Goal: Transaction & Acquisition: Purchase product/service

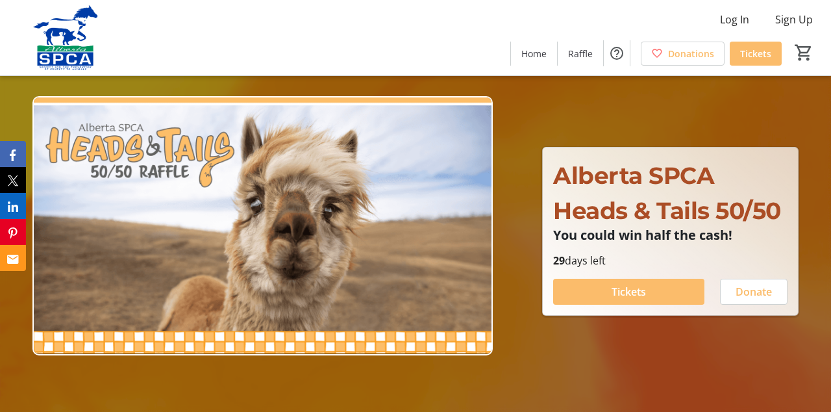
click at [673, 307] on span at bounding box center [628, 291] width 151 height 31
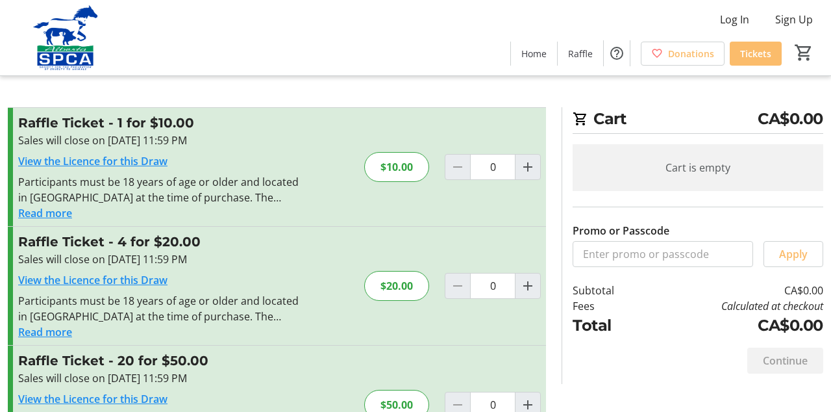
click at [538, 291] on span "Increment by one" at bounding box center [527, 285] width 25 height 25
type input "1"
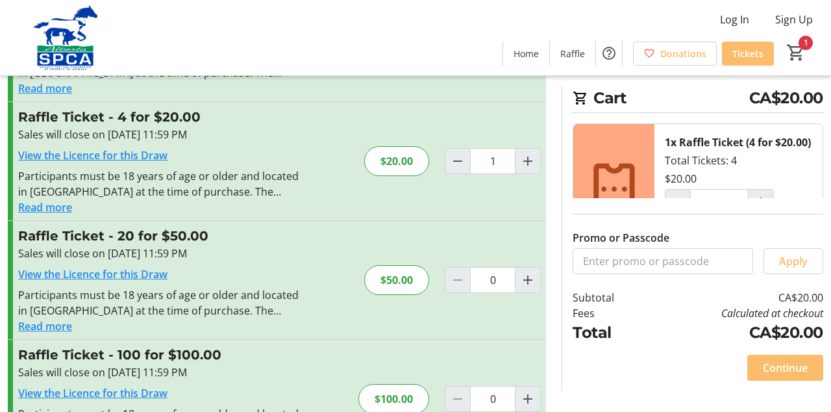
scroll to position [117, 0]
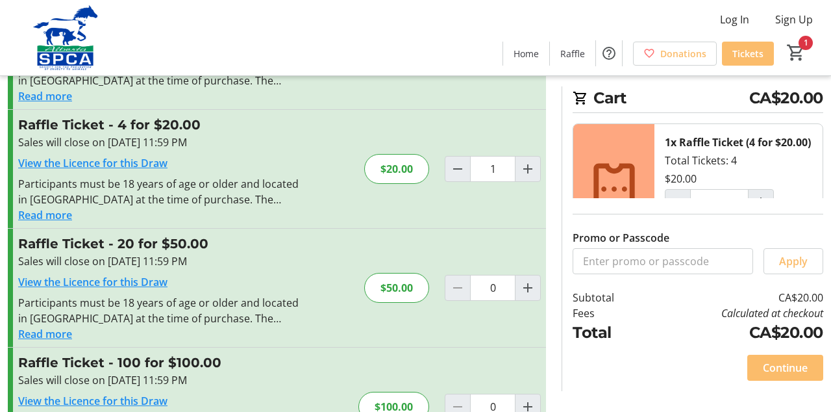
click at [791, 383] on span at bounding box center [785, 367] width 76 height 31
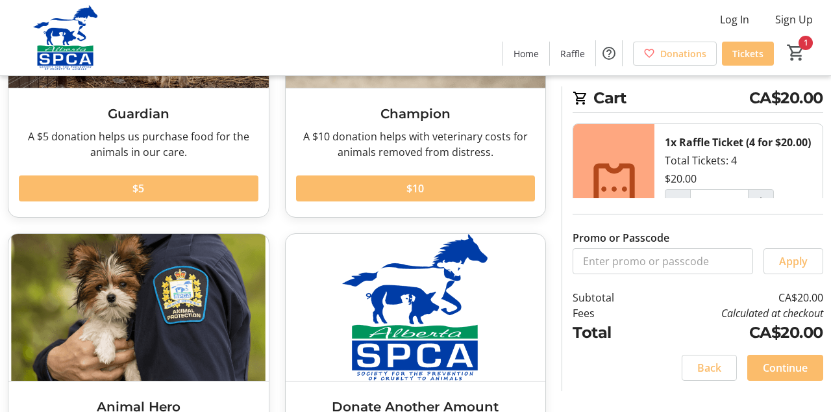
scroll to position [262, 0]
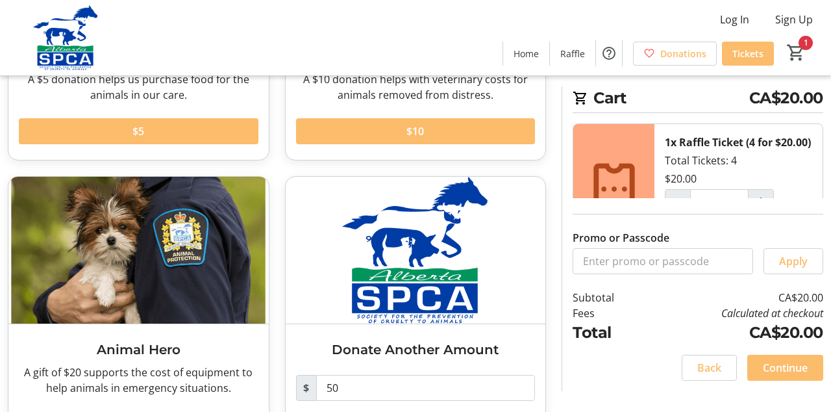
click at [797, 375] on span "Continue" at bounding box center [785, 368] width 45 height 16
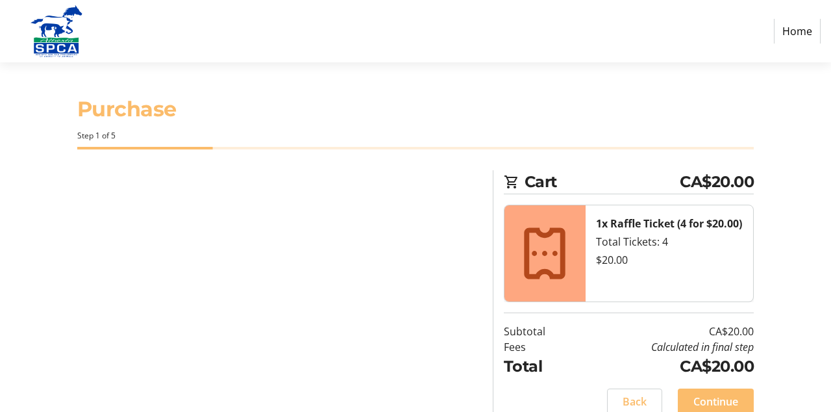
select select "CA"
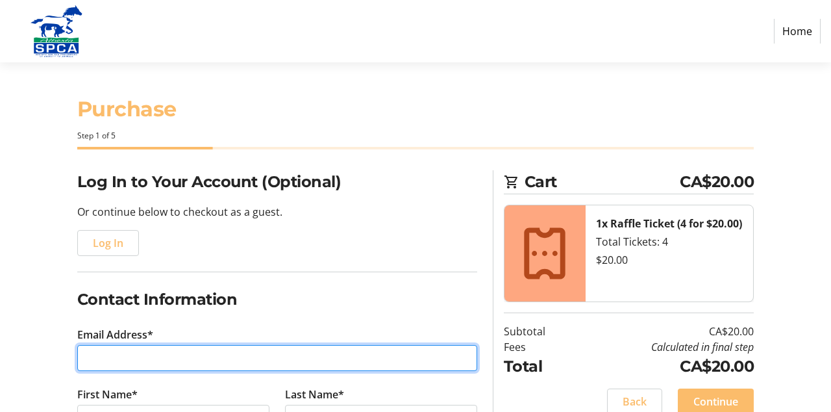
click at [127, 359] on input "Email Address*" at bounding box center [277, 358] width 400 height 26
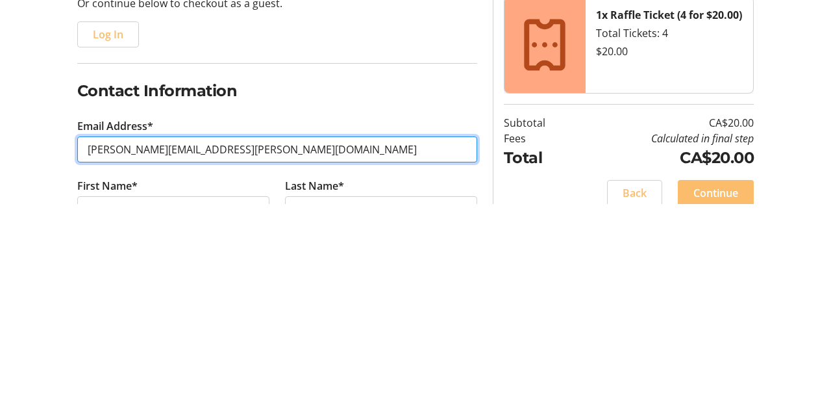
type input "[PERSON_NAME][EMAIL_ADDRESS][PERSON_NAME][DOMAIN_NAME]"
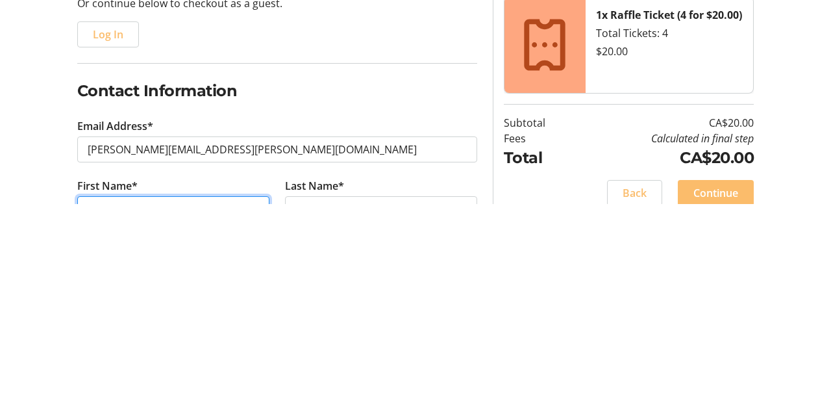
click at [121, 411] on input "First Name*" at bounding box center [173, 417] width 192 height 26
type input "Marilyn"
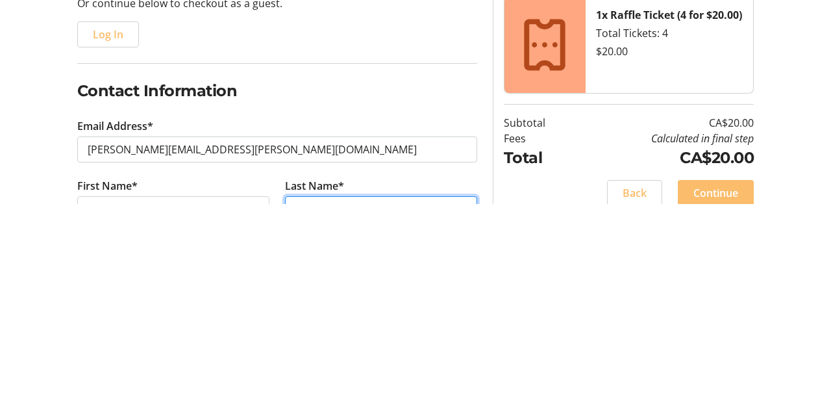
click at [319, 411] on input "Last Name*" at bounding box center [381, 417] width 192 height 26
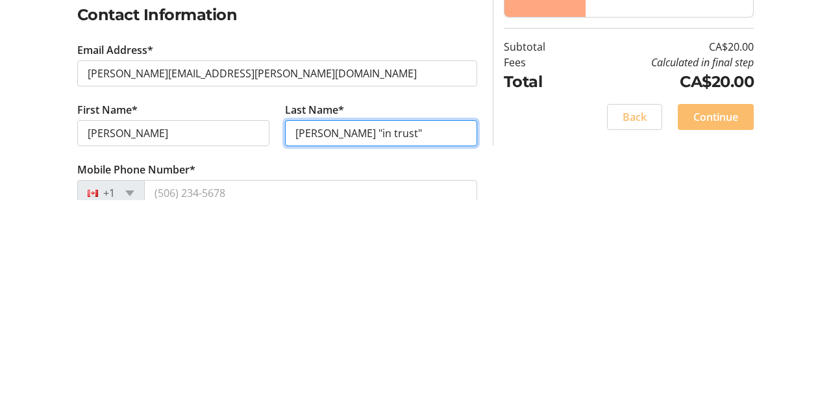
scroll to position [74, 0]
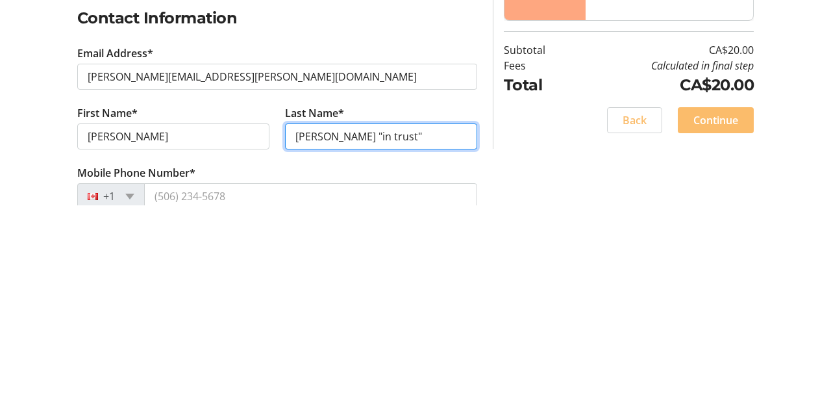
type input "Brinton "in trust""
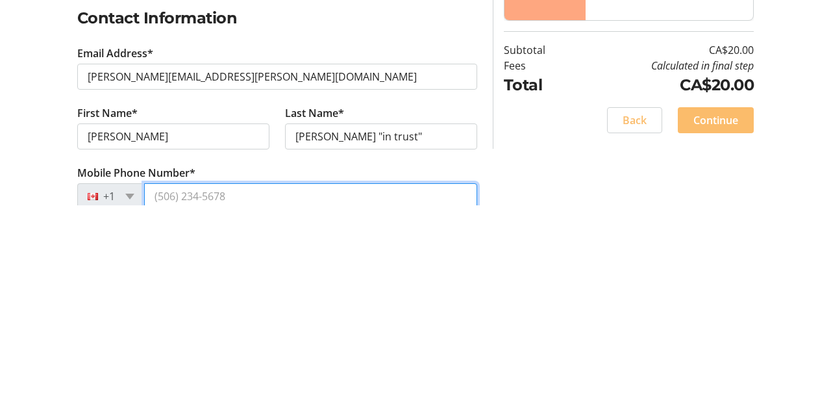
click at [179, 404] on input "Mobile Phone Number*" at bounding box center [310, 403] width 333 height 26
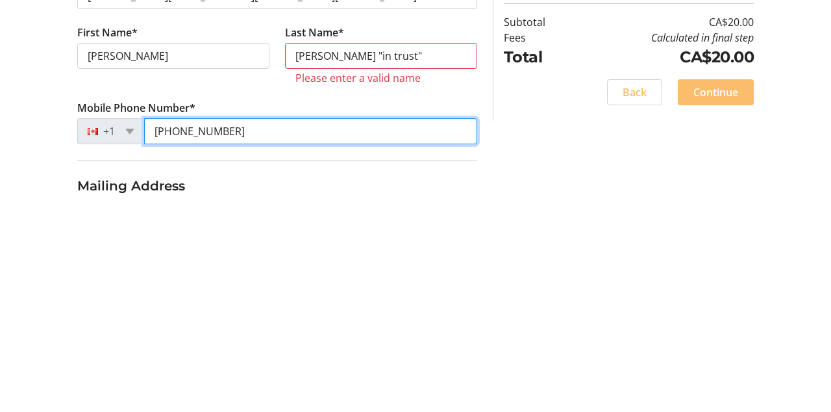
scroll to position [157, 0]
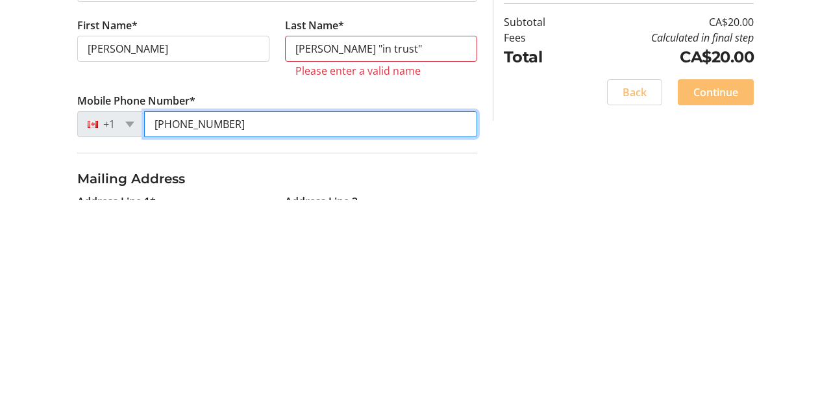
type input "[PHONE_NUMBER]"
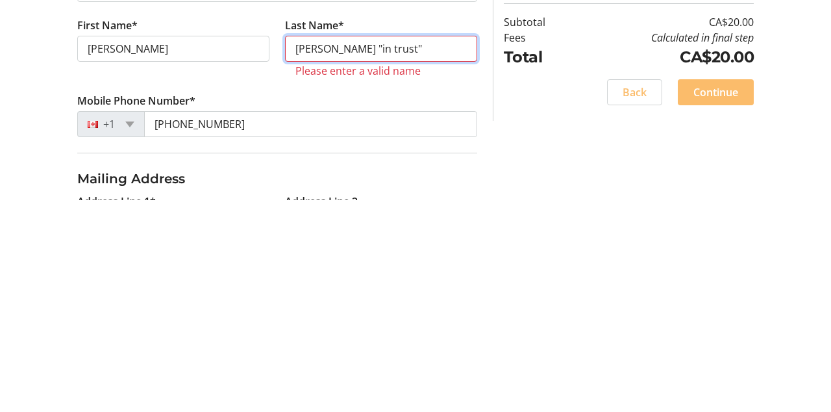
click at [401, 258] on input "Brinton "in trust"" at bounding box center [381, 260] width 192 height 26
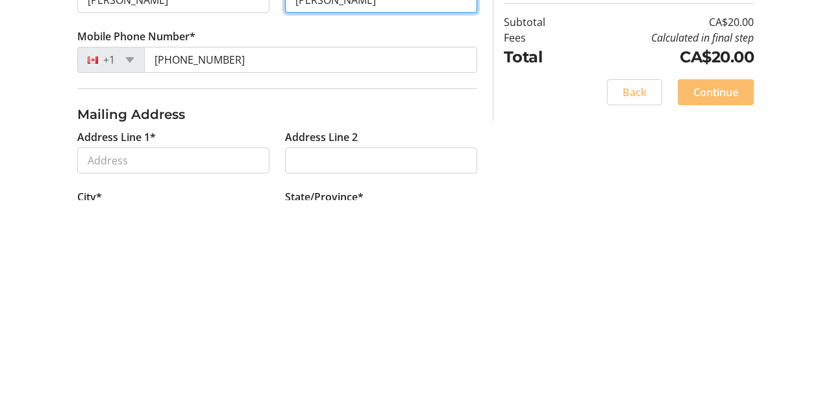
scroll to position [207, 0]
type input "[PERSON_NAME]"
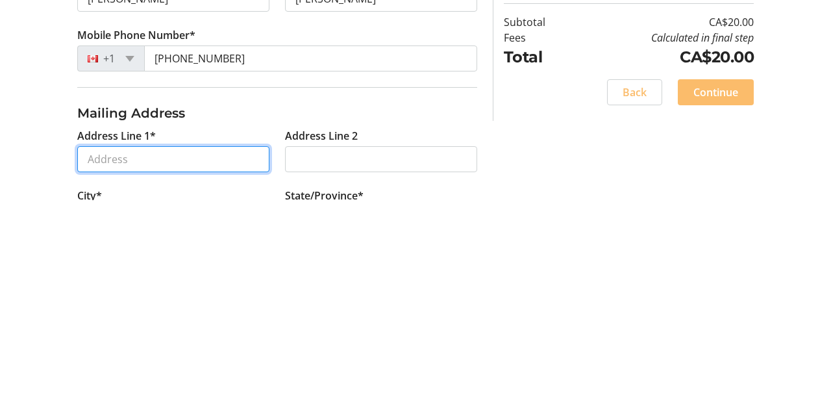
click at [125, 365] on input "Address Line 1*" at bounding box center [173, 371] width 192 height 26
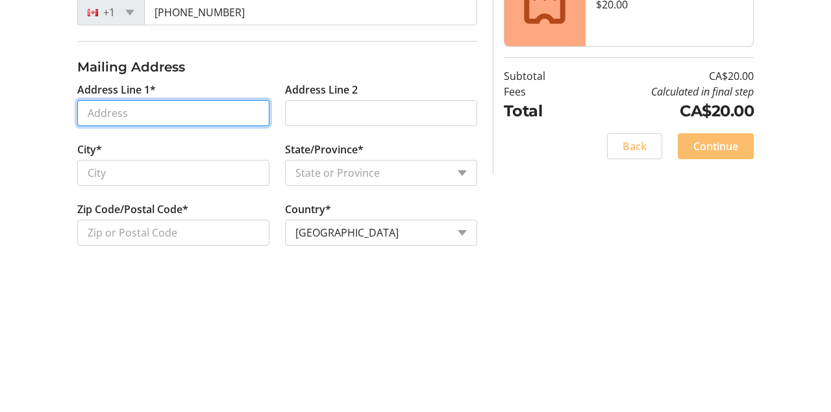
scroll to position [307, 0]
type input "2"
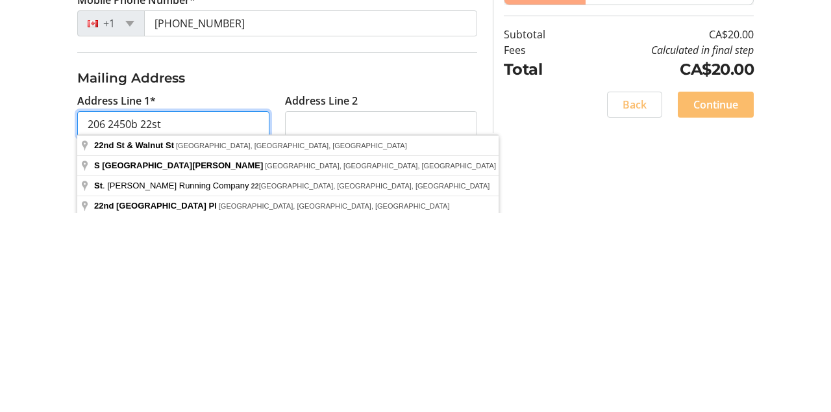
scroll to position [254, 0]
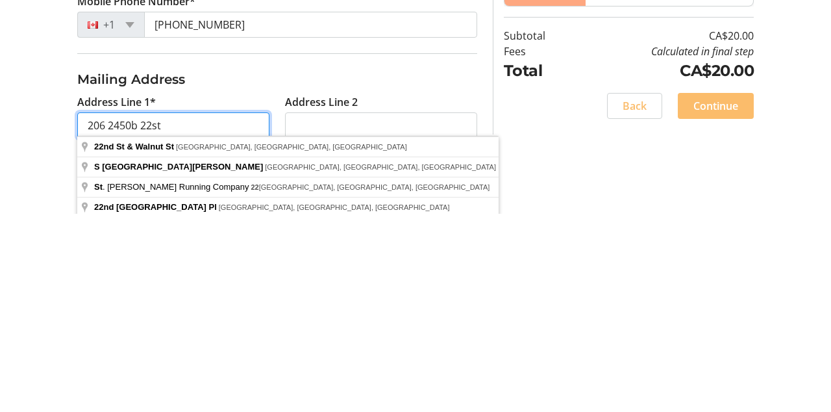
click at [215, 323] on input "206 2450b 22st" at bounding box center [173, 323] width 192 height 26
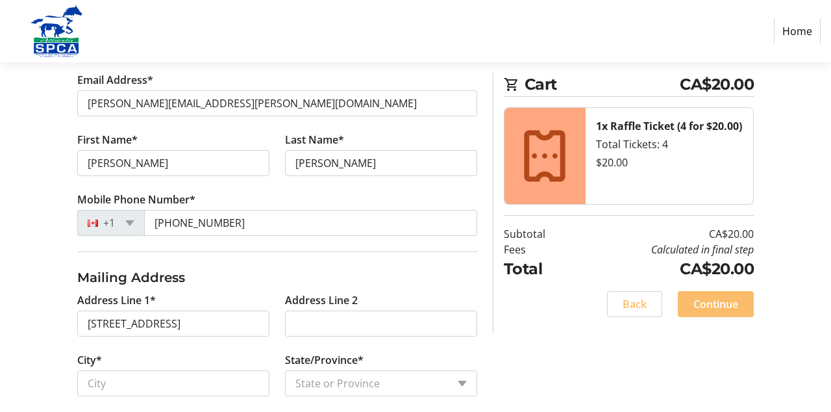
type input "206 22 Street"
type input "Red Deer"
select select "AB"
type input "T4R 3P5"
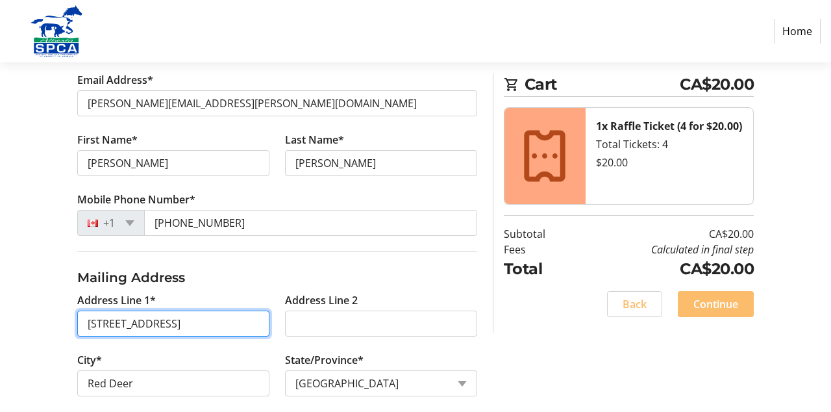
click at [113, 326] on input "206 22 Street" at bounding box center [173, 323] width 192 height 26
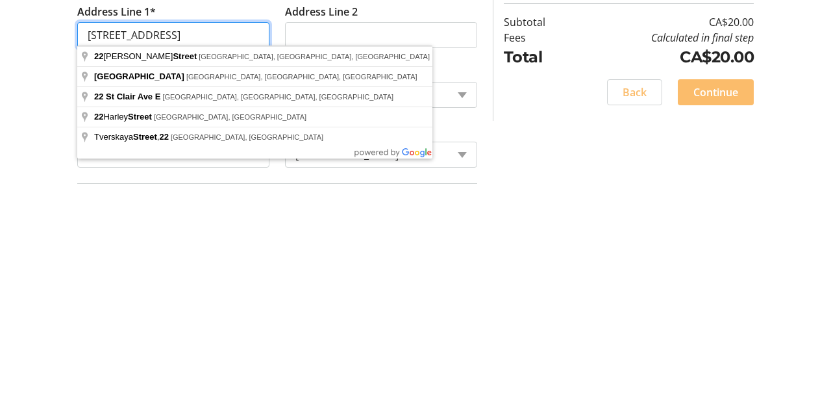
scroll to position [335, 0]
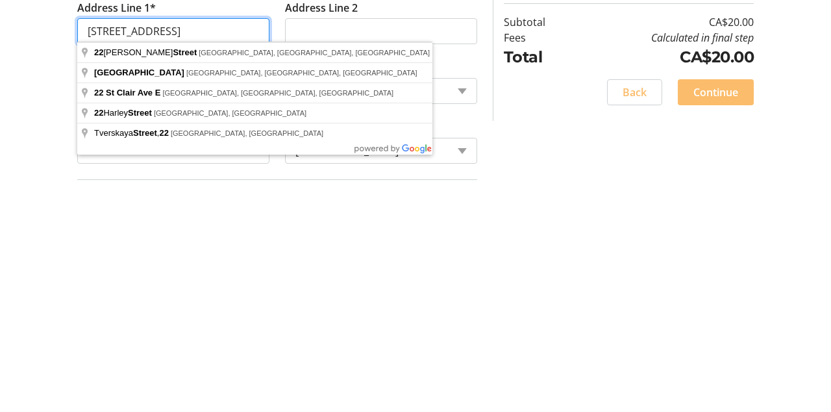
type input "206 2450b 22 Street"
click at [552, 381] on div "Log In to Your Account (Optional) Or continue below to checkout as a guest. Log…" at bounding box center [415, 161] width 831 height 652
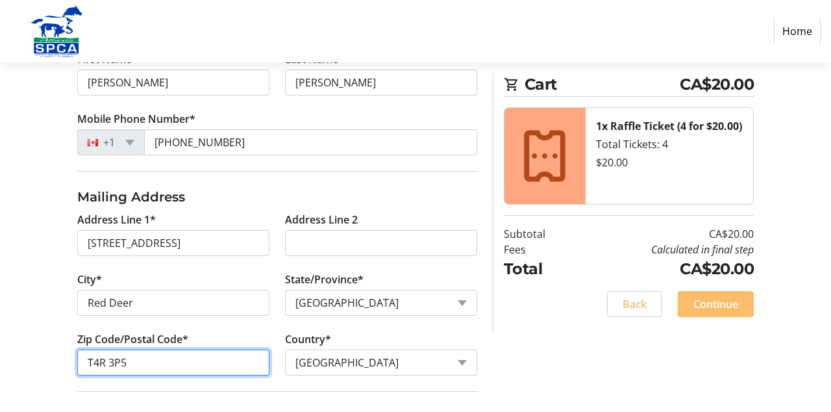
click at [149, 357] on input "T4R 3P5" at bounding box center [173, 362] width 192 height 26
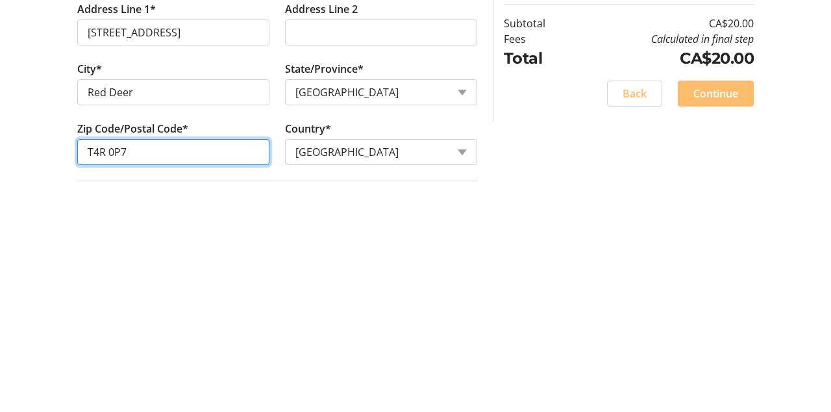
scroll to position [347, 0]
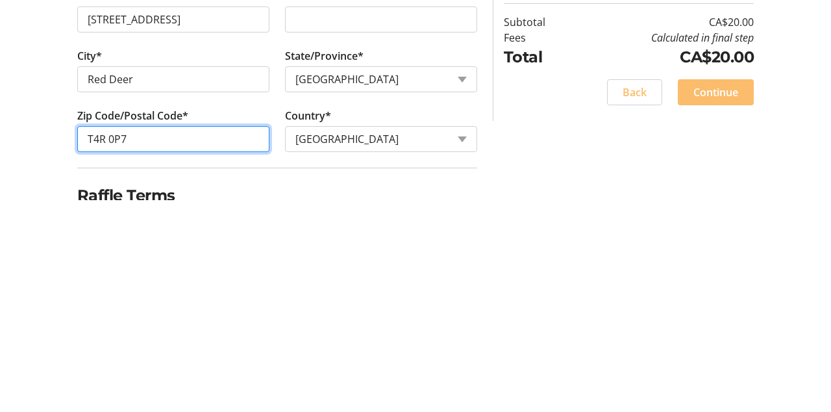
type input "T4R 0P7"
checkbox input "true"
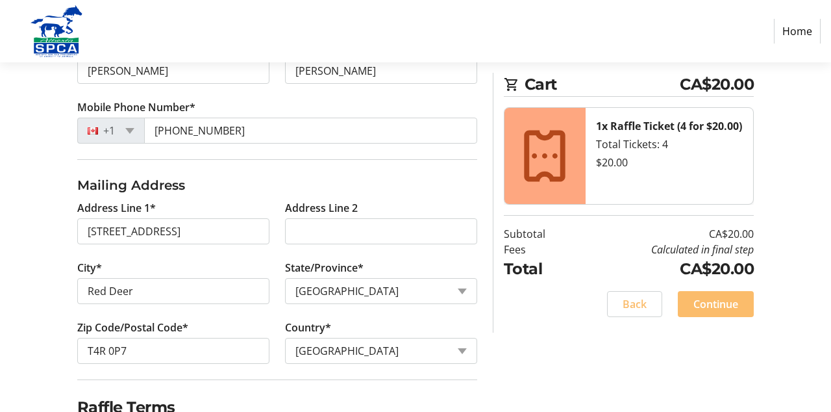
click at [725, 303] on span "Continue" at bounding box center [715, 304] width 45 height 16
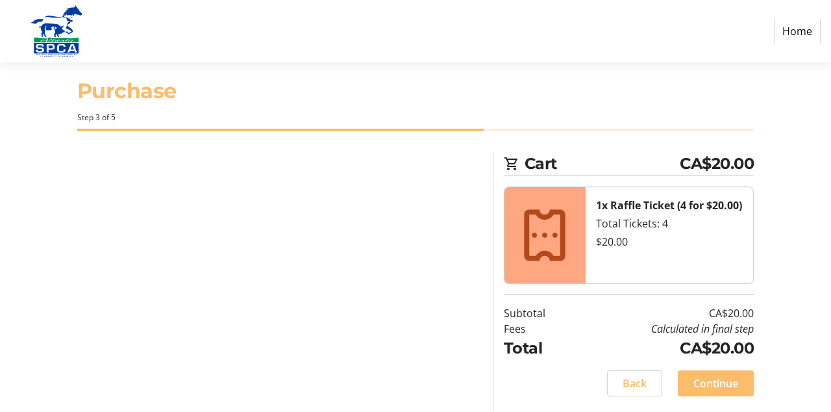
scroll to position [0, 0]
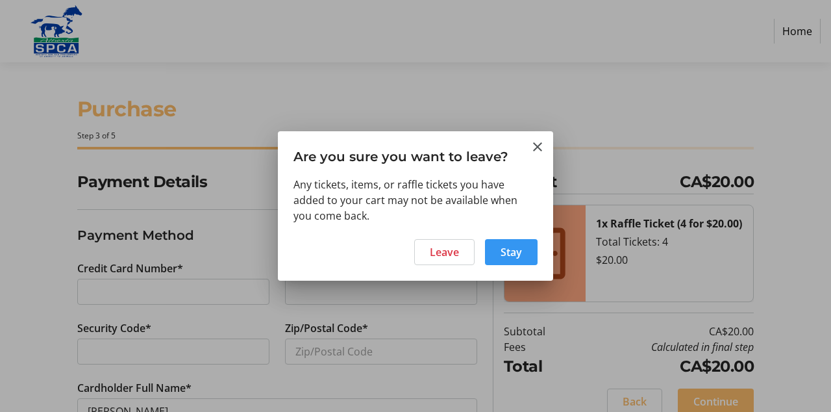
click at [508, 260] on span "Stay" at bounding box center [510, 252] width 21 height 16
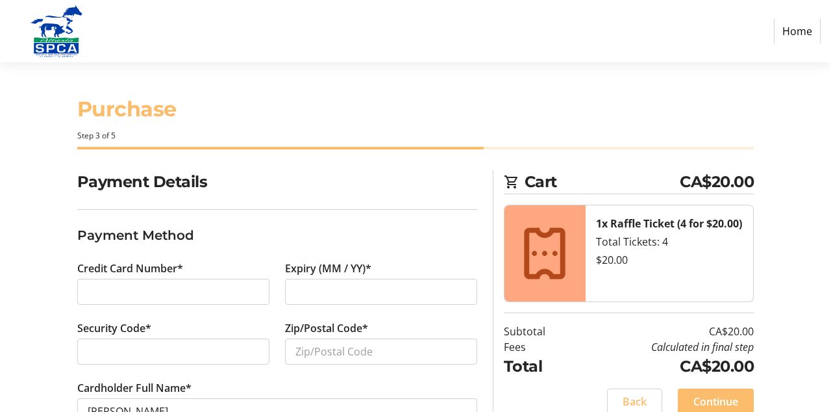
click at [103, 280] on div at bounding box center [173, 291] width 192 height 26
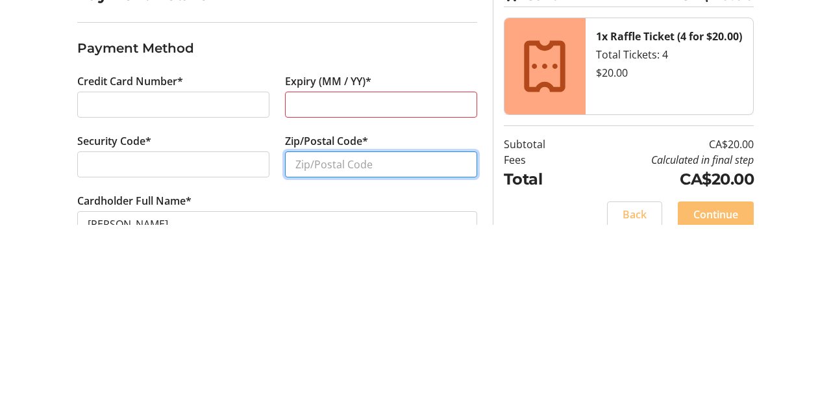
click at [315, 354] on input "Zip/Postal Code*" at bounding box center [381, 351] width 192 height 26
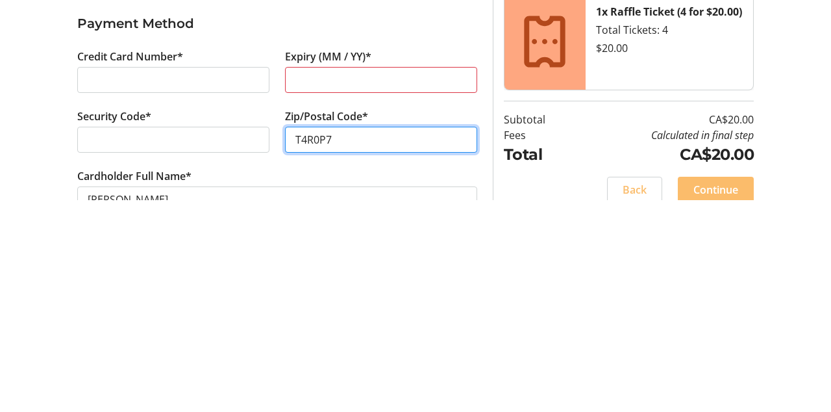
type input "T4R0P7"
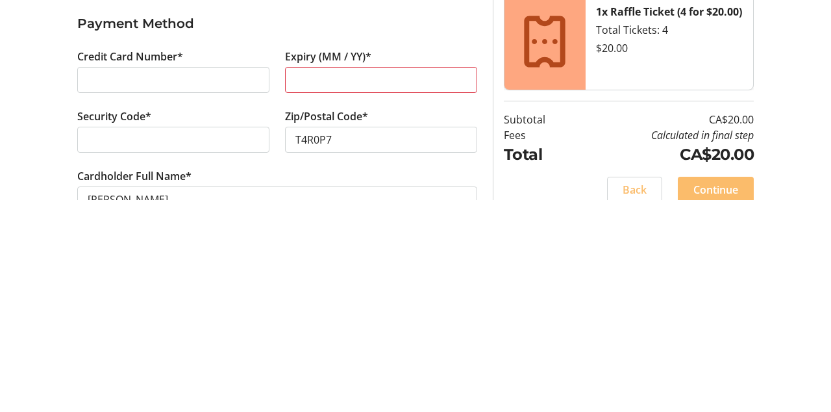
click at [708, 408] on span at bounding box center [716, 401] width 76 height 31
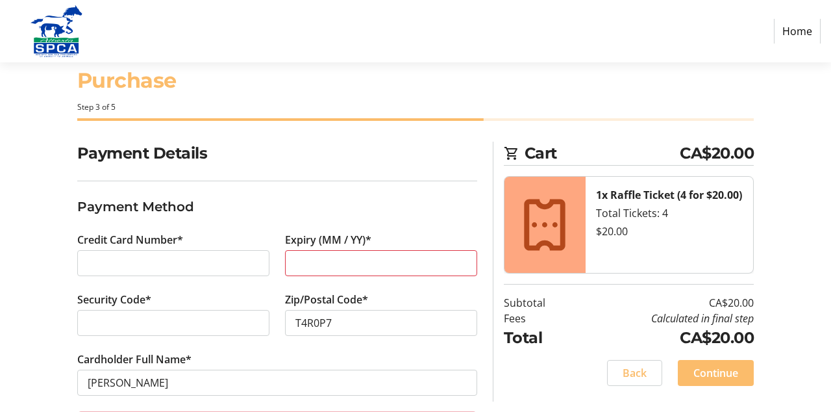
scroll to position [21, 0]
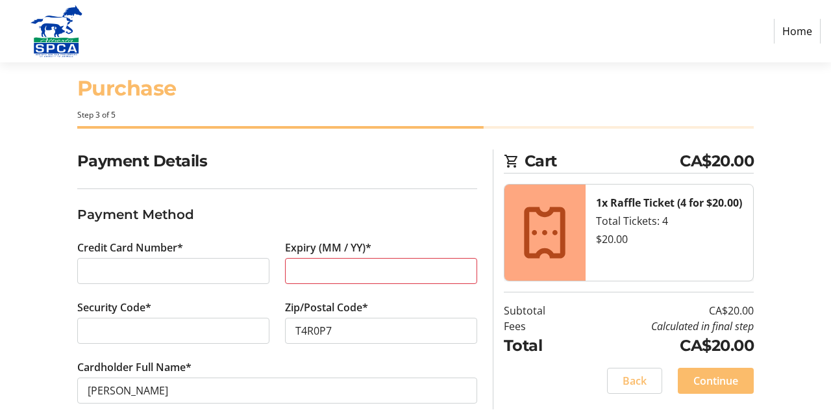
click at [723, 377] on span "Continue" at bounding box center [715, 381] width 45 height 16
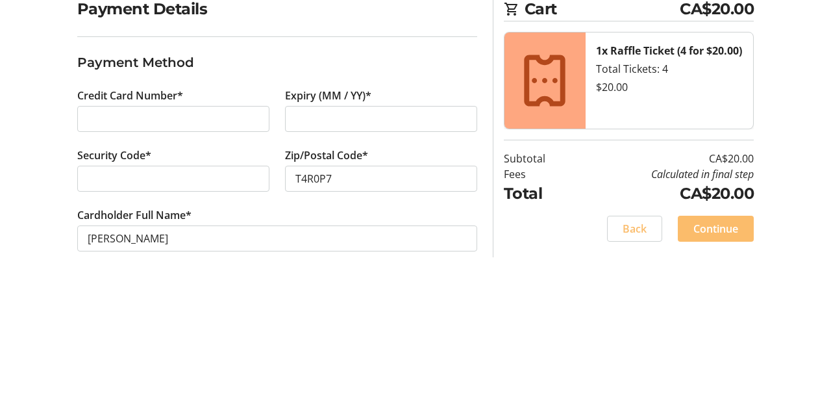
scroll to position [29, 0]
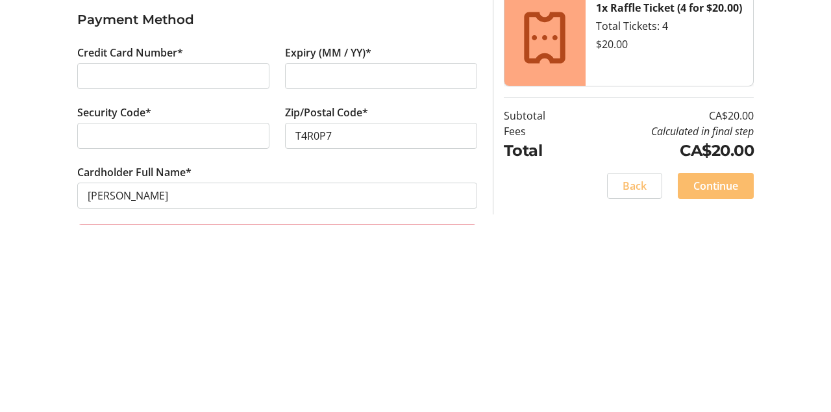
click at [733, 362] on span at bounding box center [716, 372] width 76 height 31
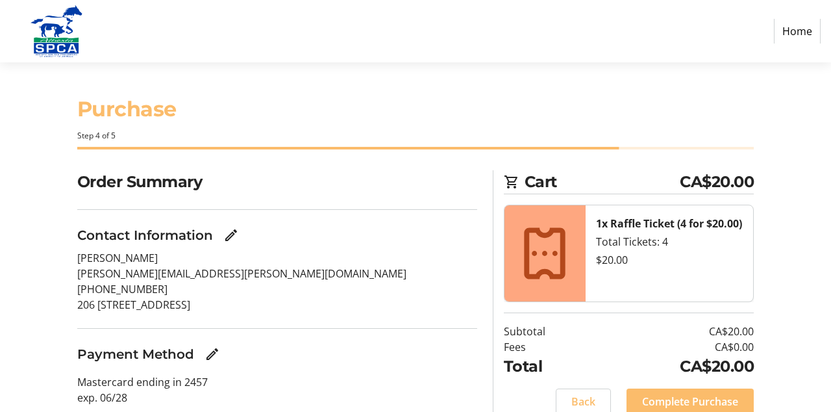
click at [597, 395] on span at bounding box center [583, 401] width 54 height 31
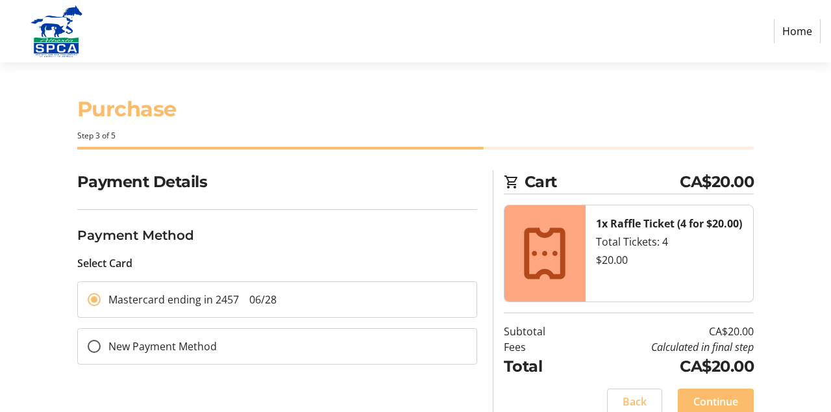
click at [723, 399] on span "Continue" at bounding box center [715, 401] width 45 height 16
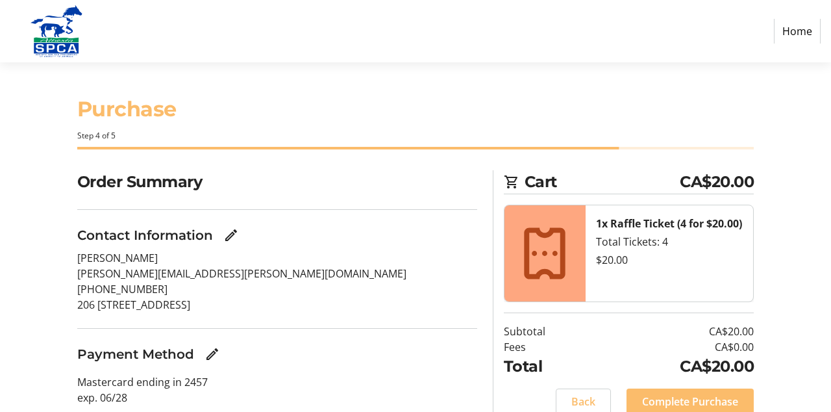
click at [697, 402] on span "Complete Purchase" at bounding box center [690, 401] width 96 height 16
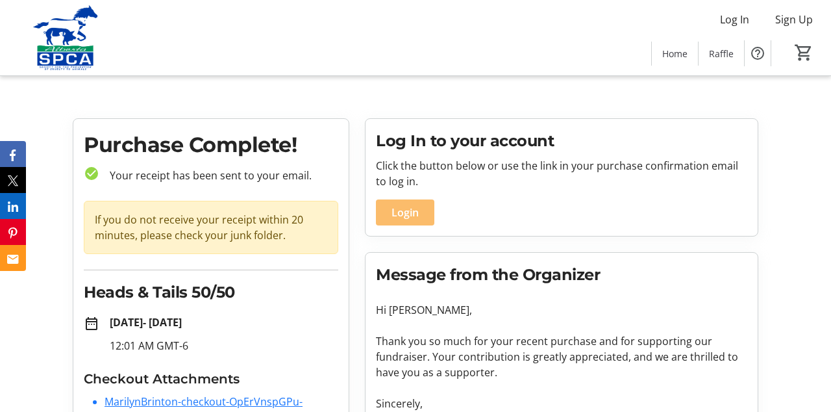
click at [417, 216] on span "Login" at bounding box center [404, 212] width 27 height 16
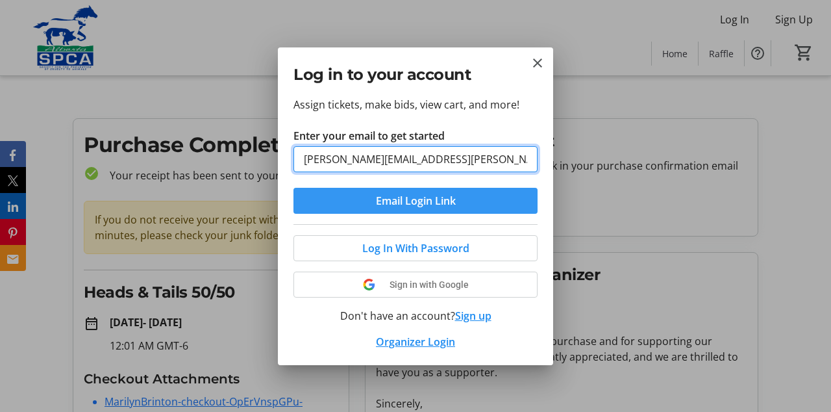
type input "[PERSON_NAME][EMAIL_ADDRESS][PERSON_NAME][DOMAIN_NAME]"
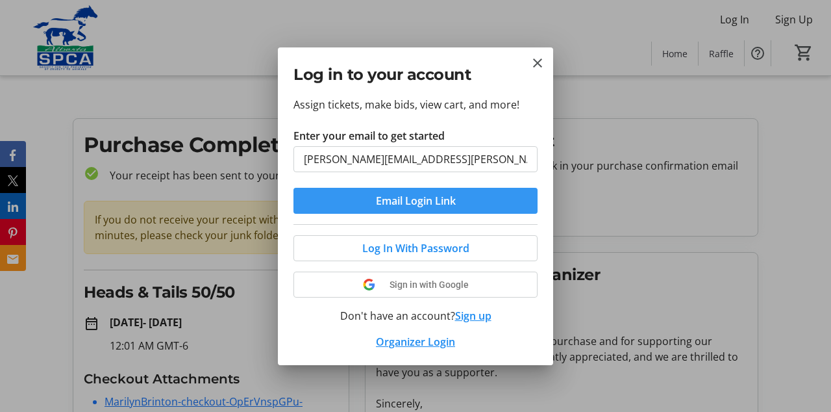
click at [469, 216] on span "submit" at bounding box center [415, 200] width 244 height 31
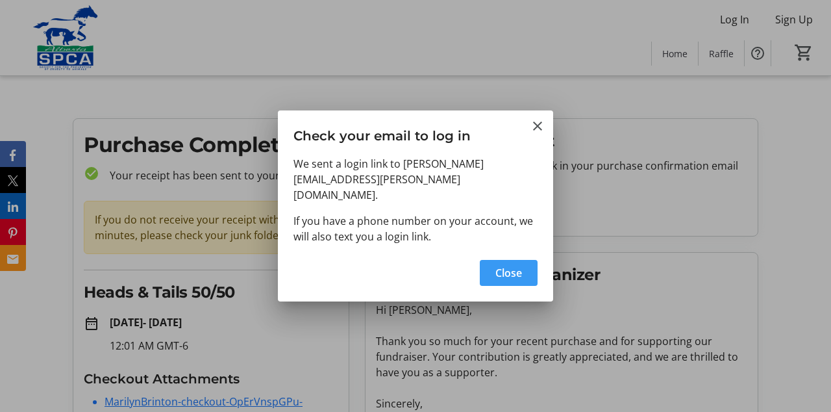
click at [506, 280] on span "Close" at bounding box center [508, 273] width 27 height 16
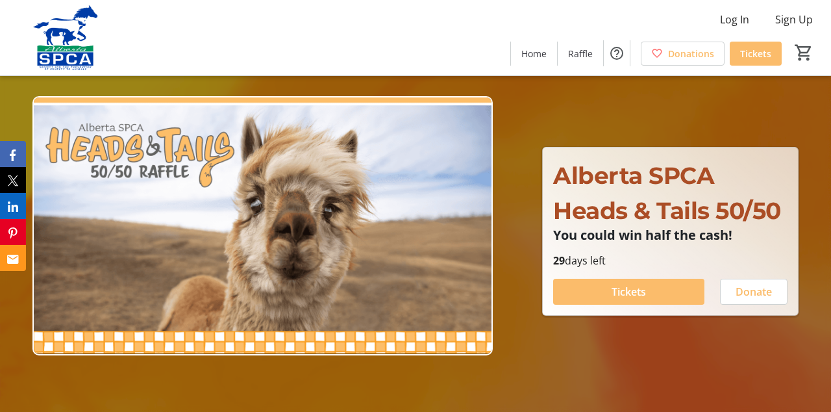
click at [669, 307] on span at bounding box center [628, 291] width 151 height 31
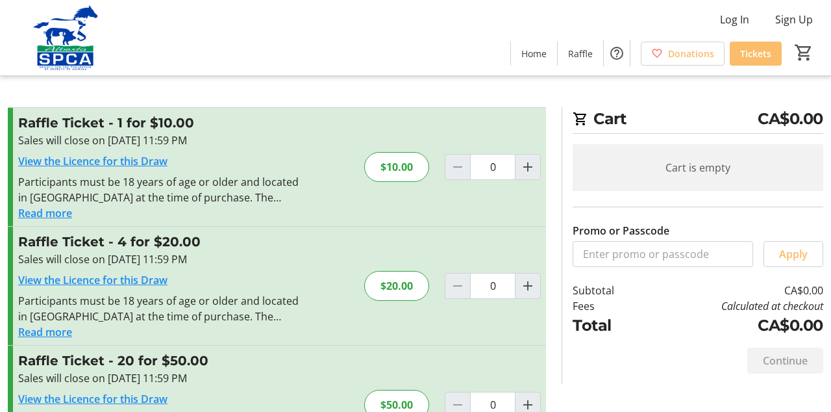
click at [535, 291] on mat-icon "Increment by one" at bounding box center [528, 286] width 16 height 16
type input "1"
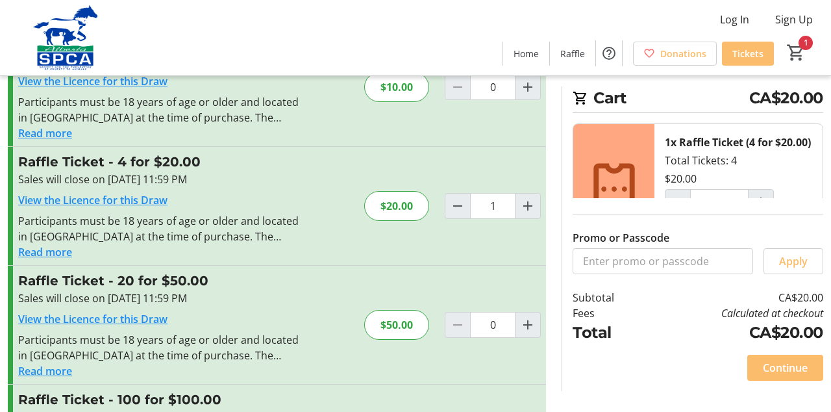
scroll to position [125, 0]
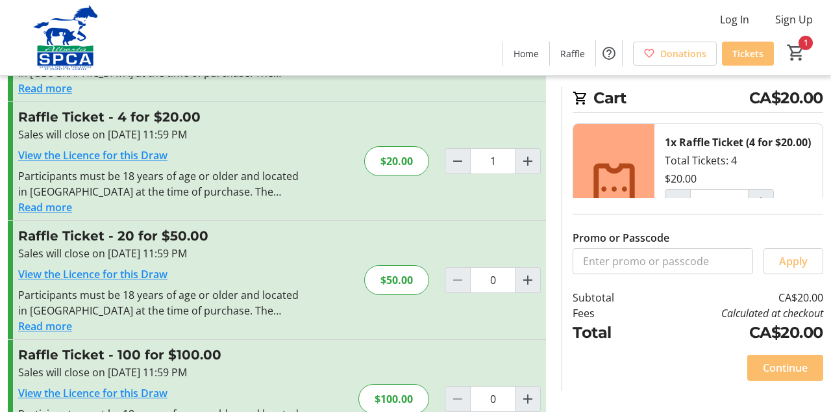
click at [800, 375] on span "Continue" at bounding box center [785, 368] width 45 height 16
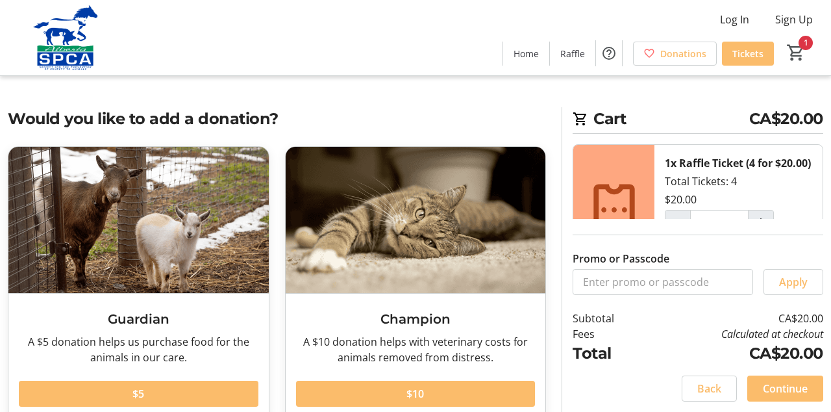
click at [776, 396] on span "Continue" at bounding box center [785, 388] width 45 height 16
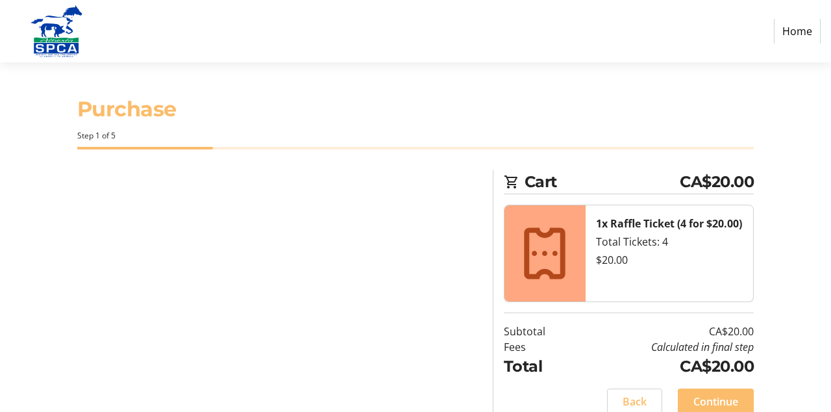
select select "CA"
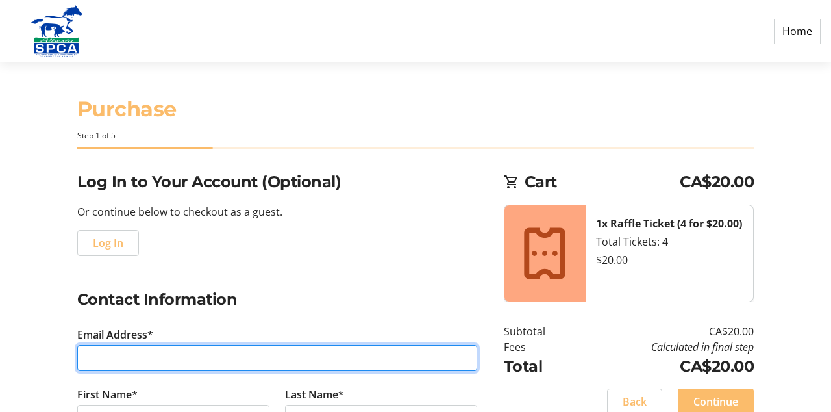
click at [106, 364] on input "Email Address*" at bounding box center [277, 358] width 400 height 26
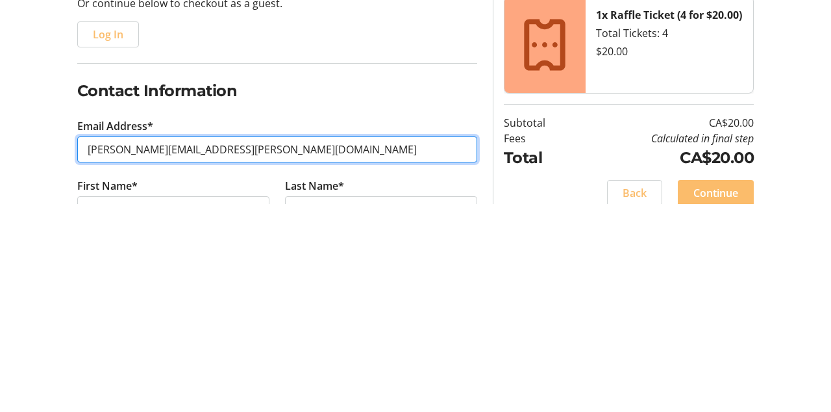
type input "[PERSON_NAME][EMAIL_ADDRESS][PERSON_NAME][DOMAIN_NAME]"
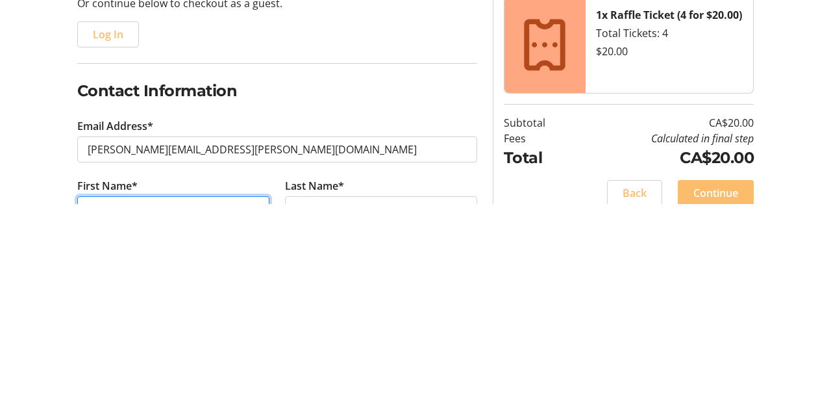
click at [119, 411] on input "First Name*" at bounding box center [173, 417] width 192 height 26
type input "[DEMOGRAPHIC_DATA]"
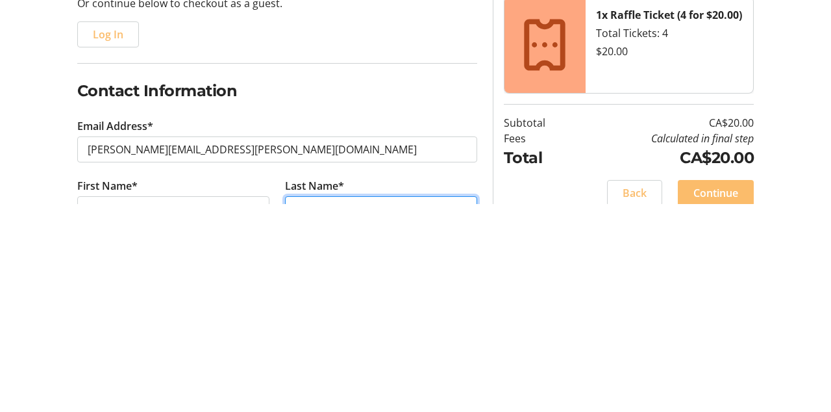
click at [312, 411] on input "Last Name*" at bounding box center [381, 417] width 192 height 26
type input "[PERSON_NAME]"
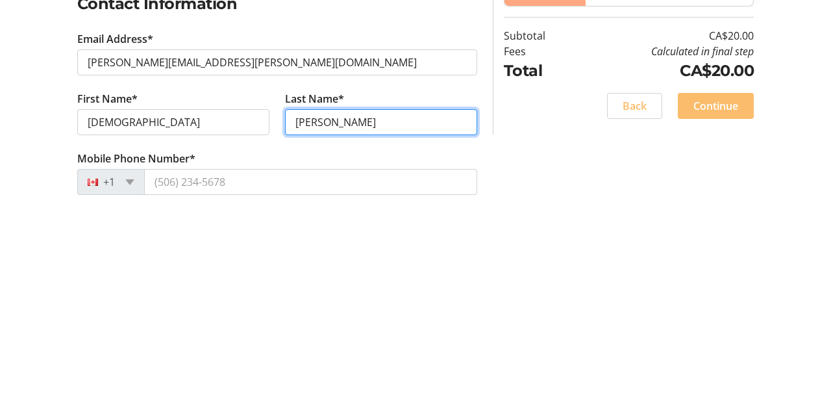
scroll to position [85, 0]
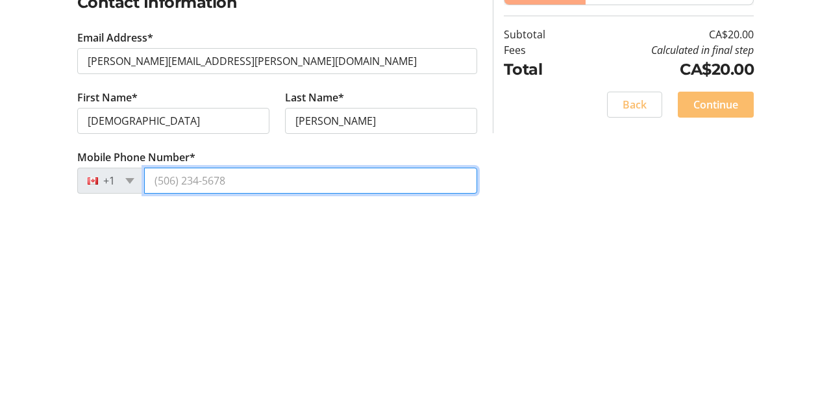
click at [216, 385] on input "Mobile Phone Number*" at bounding box center [310, 392] width 333 height 26
type input "[PHONE_NUMBER]"
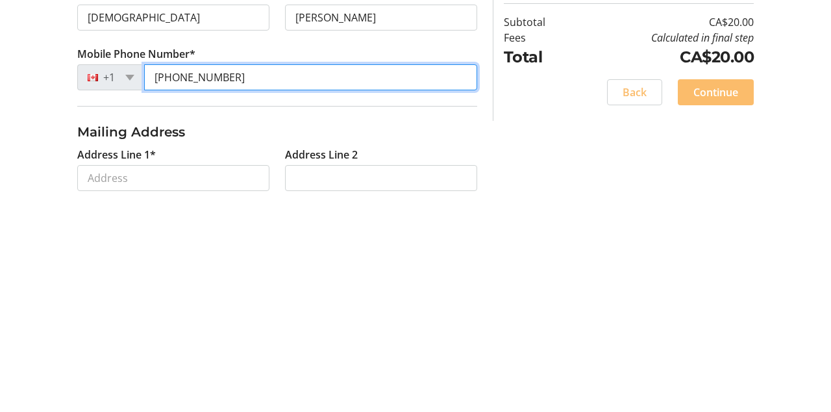
scroll to position [188, 0]
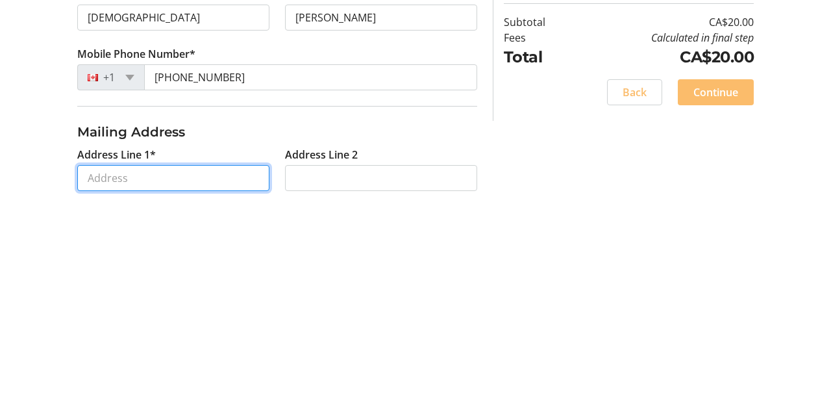
click at [192, 386] on input "Address Line 1*" at bounding box center [173, 390] width 192 height 26
type input "2"
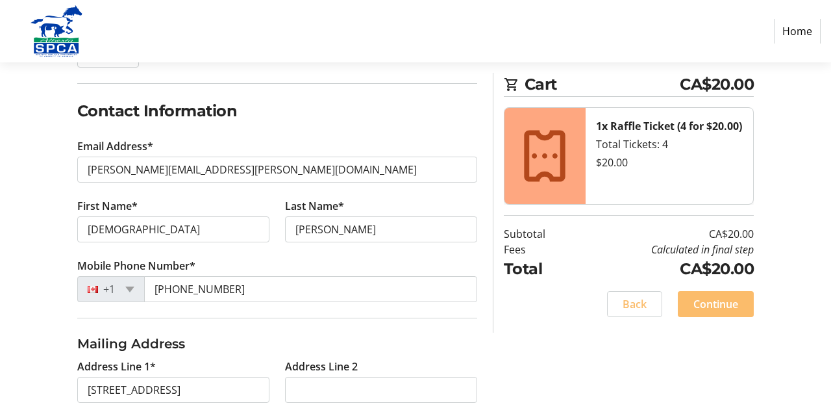
type input "[STREET_ADDRESS]"
type input "Red Deer"
select select "AB"
type input "T4R 0P7"
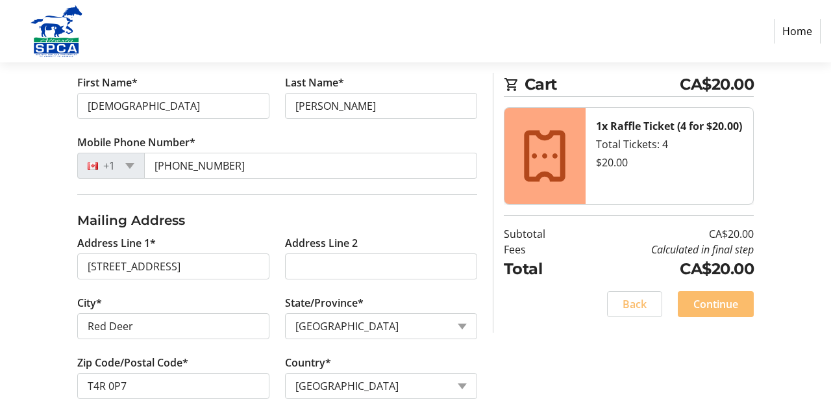
scroll to position [347, 0]
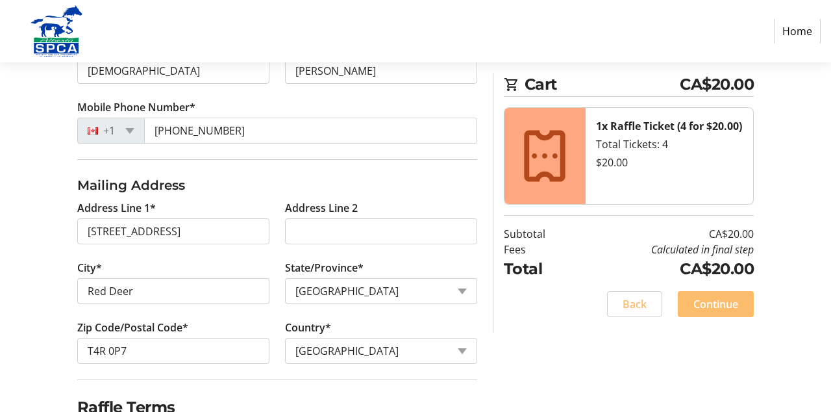
checkbox input "true"
click at [739, 305] on span at bounding box center [716, 303] width 76 height 31
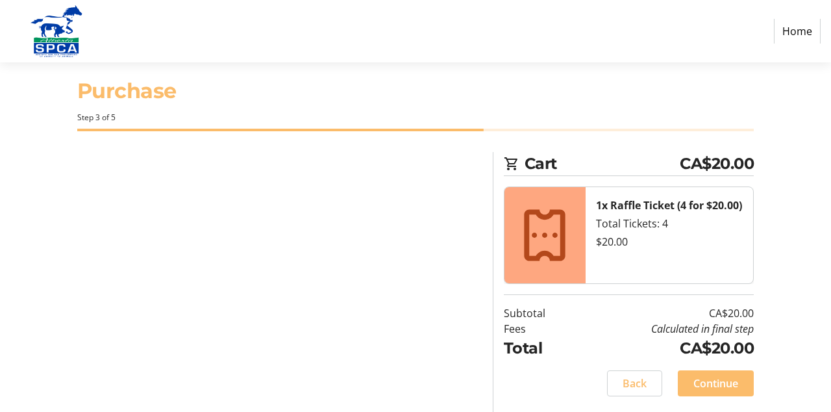
scroll to position [0, 0]
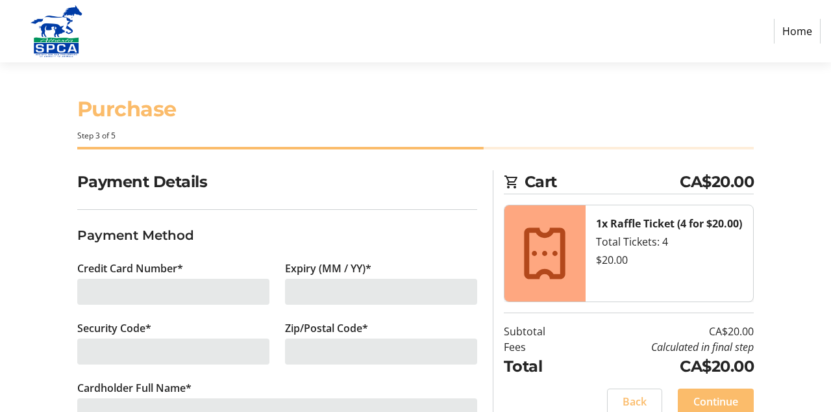
click at [101, 288] on div at bounding box center [173, 291] width 192 height 26
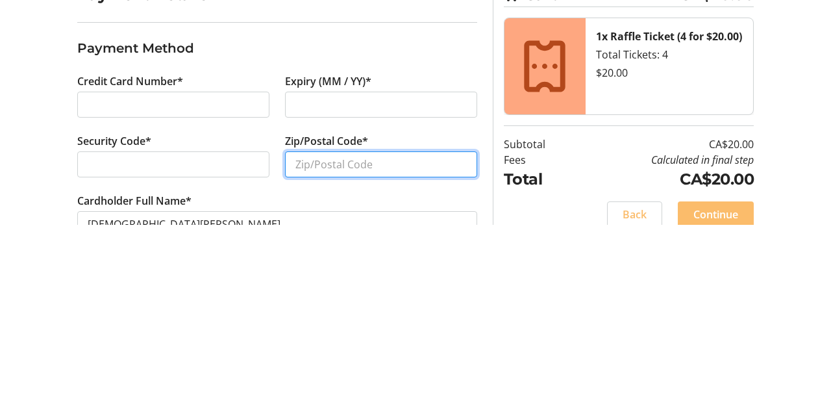
click at [319, 343] on input "Zip/Postal Code*" at bounding box center [381, 351] width 192 height 26
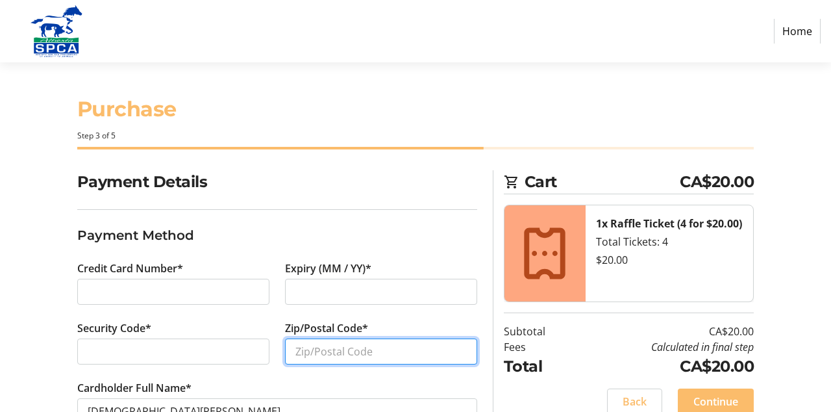
click at [315, 349] on input "Zip/Postal Code*" at bounding box center [381, 351] width 192 height 26
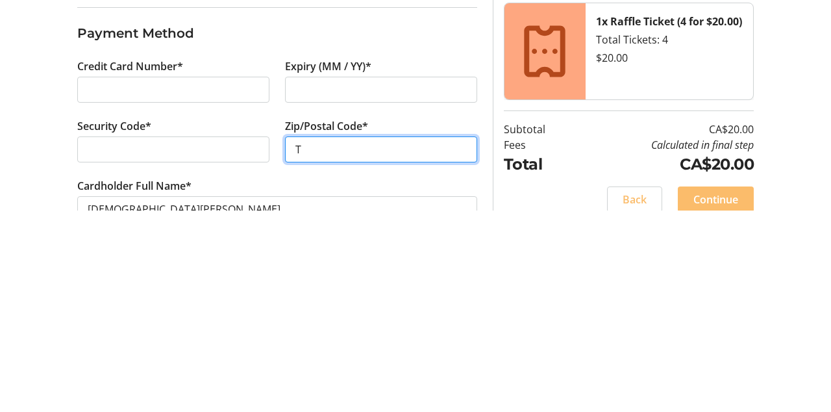
type input "T4R0P7"
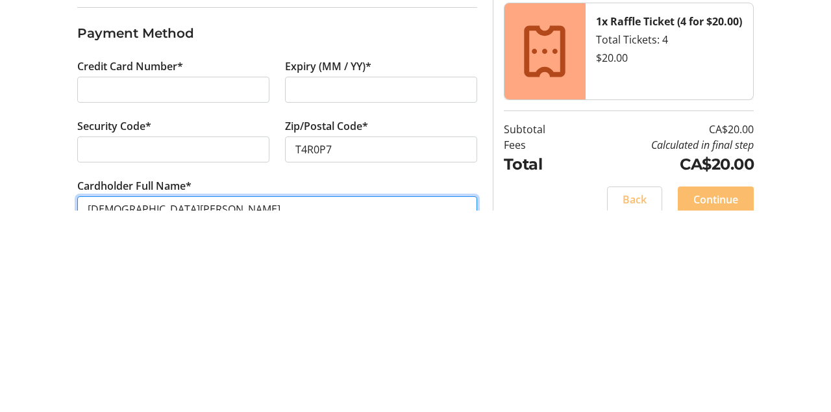
click at [107, 410] on tr-form-field "Cardholder Full Name* [DEMOGRAPHIC_DATA][PERSON_NAME]" at bounding box center [277, 410] width 400 height 60
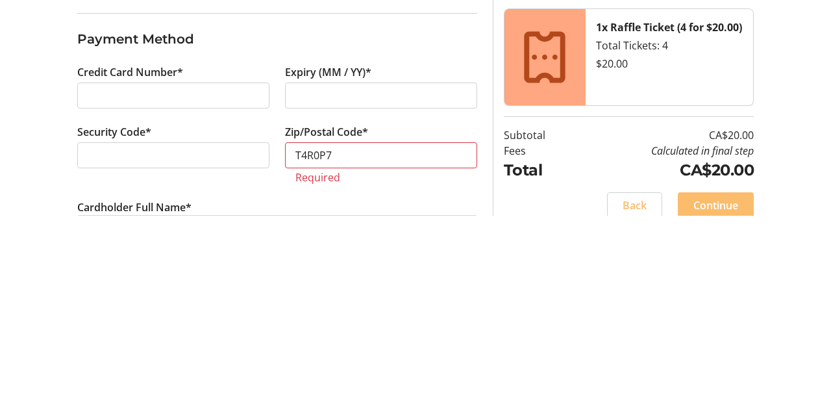
type input "[PERSON_NAME]"
click at [397, 344] on input "T4R0P7" at bounding box center [381, 351] width 192 height 26
click at [735, 399] on span "Continue" at bounding box center [715, 401] width 45 height 16
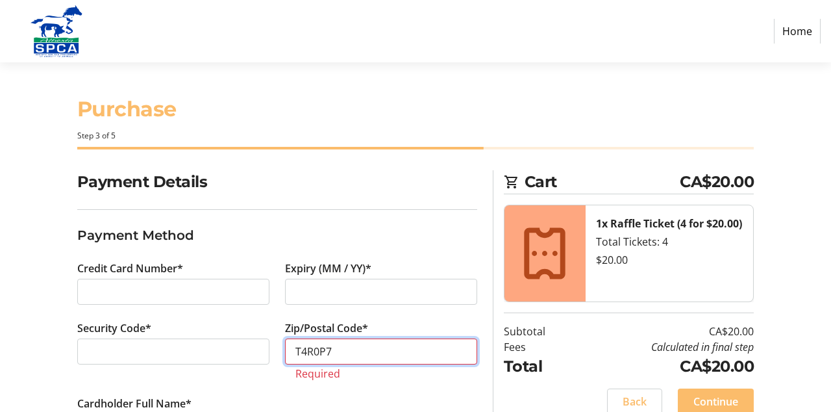
click at [349, 343] on input "T4R0P7" at bounding box center [381, 351] width 192 height 26
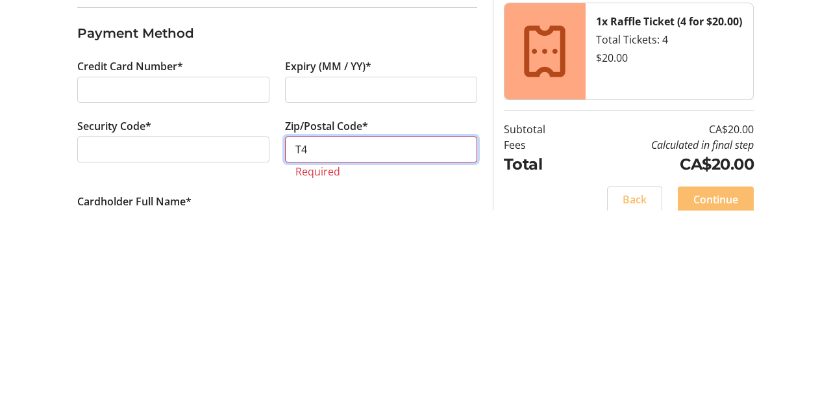
type input "T"
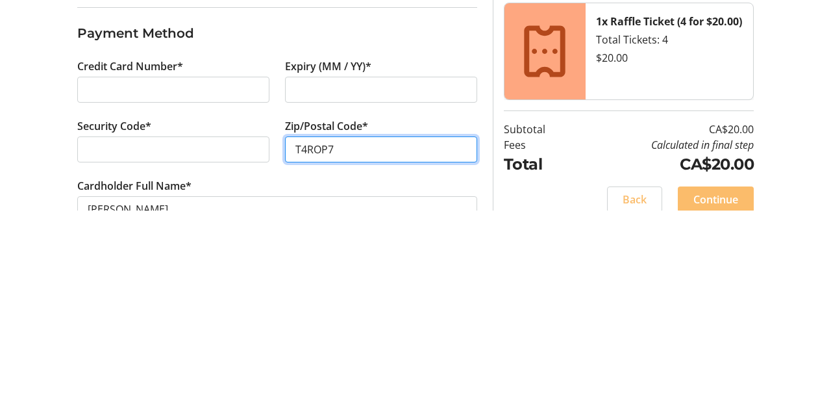
type input "T4ROP7"
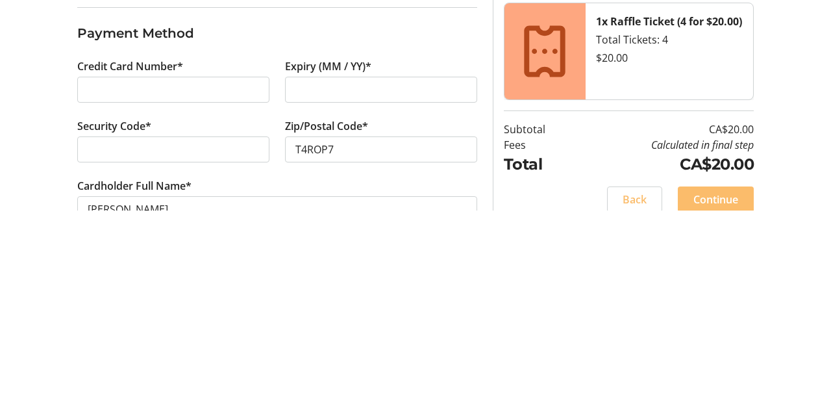
click at [538, 411] on section "Cart CA$20.00 1x Raffle Ticket (4 for $20.00) Total Tickets: 4 $20.00 Subtotal …" at bounding box center [629, 300] width 251 height 260
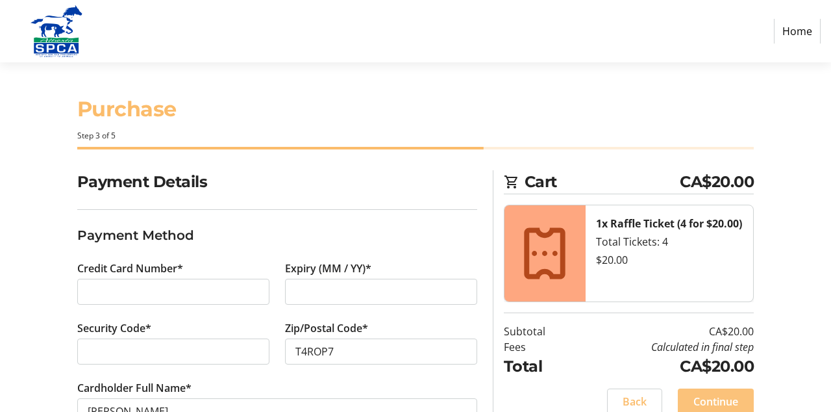
click at [730, 401] on span "Continue" at bounding box center [715, 401] width 45 height 16
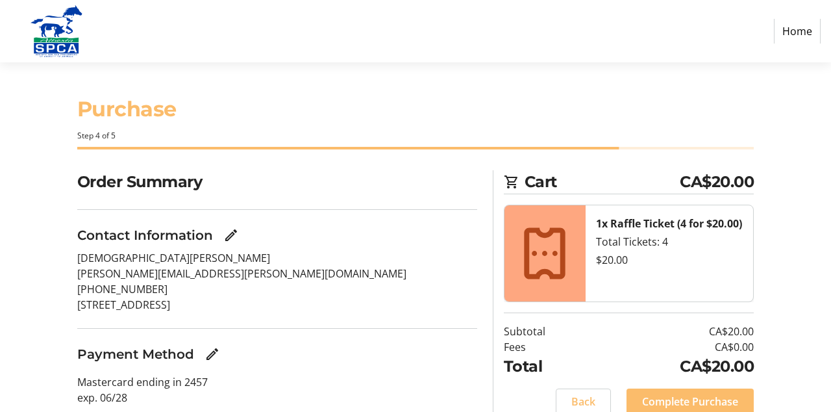
click at [711, 395] on span "Complete Purchase" at bounding box center [690, 401] width 96 height 16
